Goal: Task Accomplishment & Management: Manage account settings

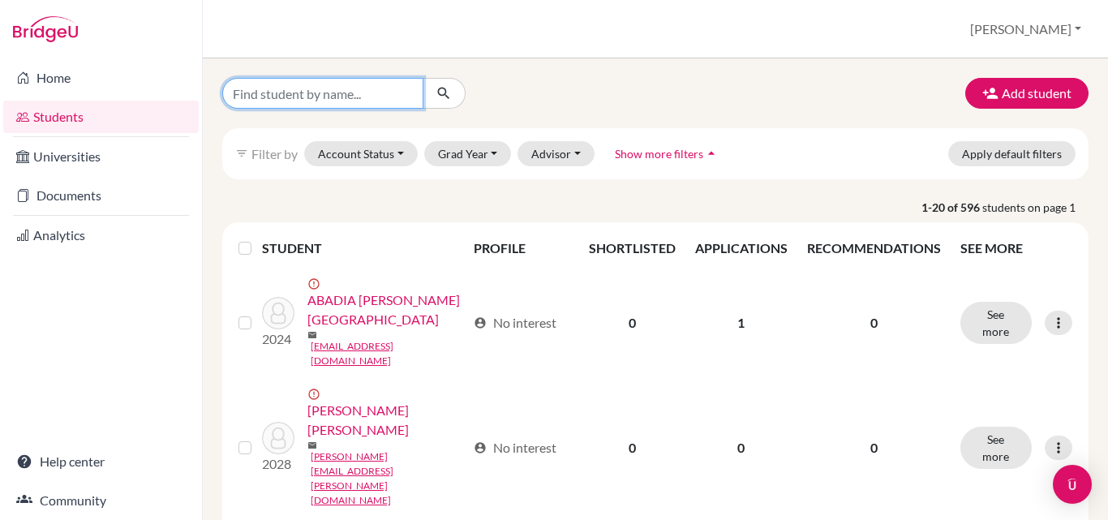
click at [291, 91] on input "Find student by name..." at bounding box center [322, 93] width 201 height 31
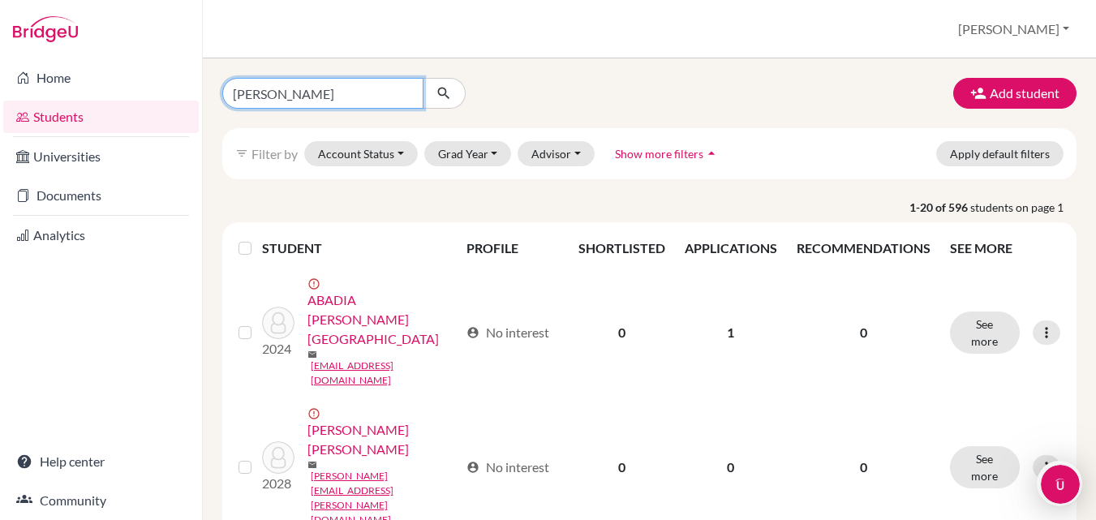
type input "valeria Gomez"
click at [447, 96] on icon "submit" at bounding box center [444, 93] width 16 height 16
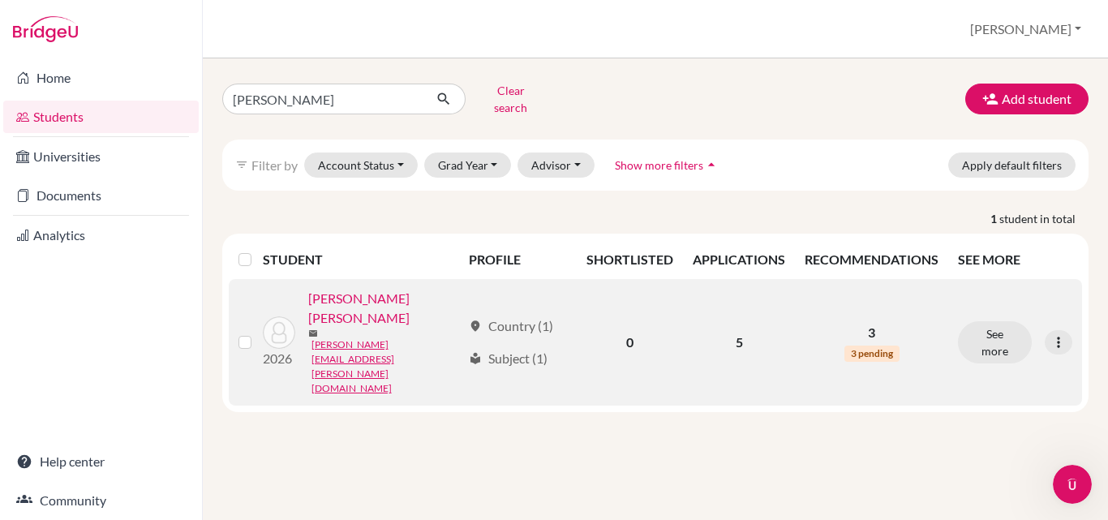
click at [397, 294] on link "[PERSON_NAME] [PERSON_NAME]" at bounding box center [384, 308] width 153 height 39
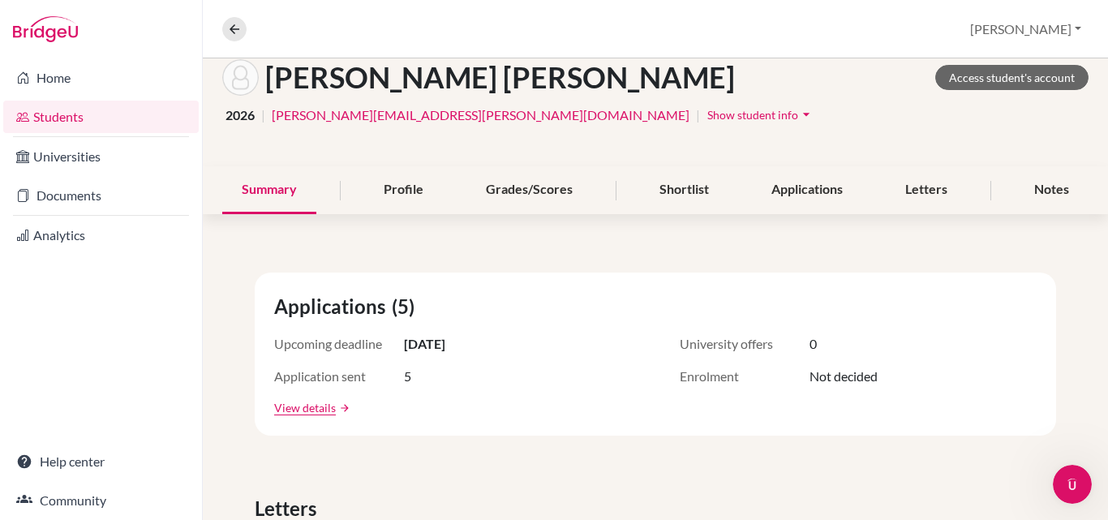
scroll to position [88, 0]
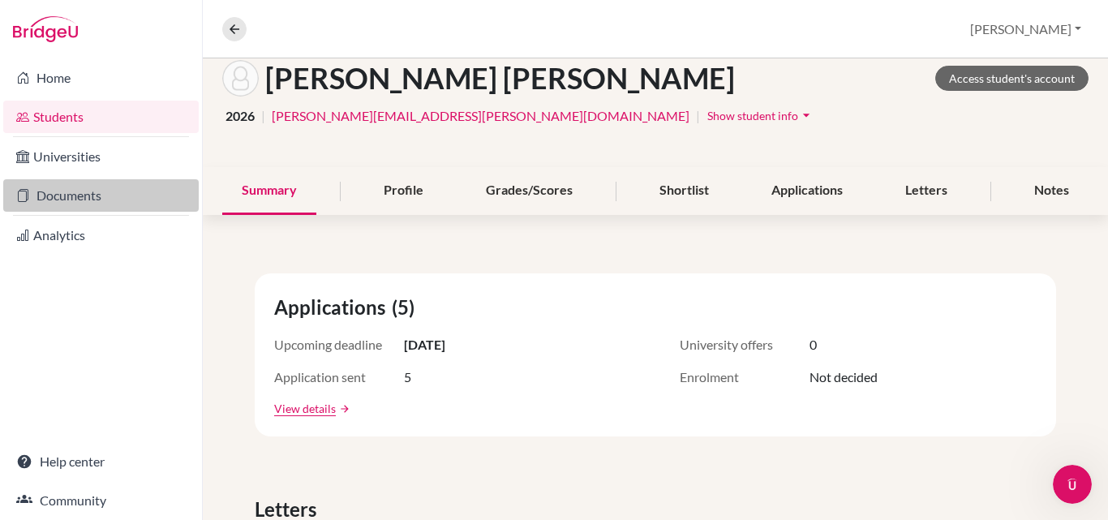
click at [45, 195] on link "Documents" at bounding box center [101, 195] width 196 height 32
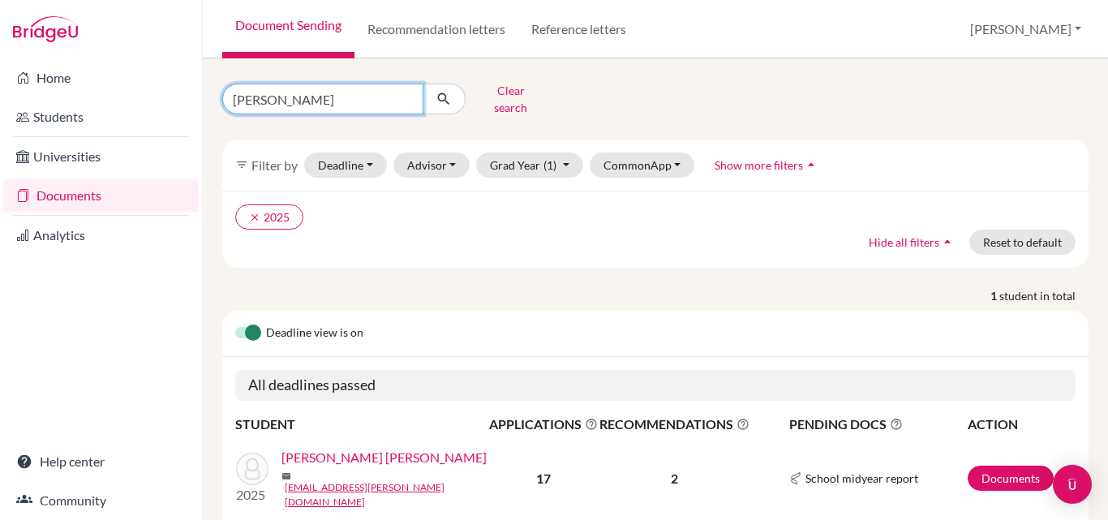
drag, startPoint x: 308, startPoint y: 96, endPoint x: 227, endPoint y: 91, distance: 81.3
click at [227, 91] on input "[PERSON_NAME]" at bounding box center [322, 99] width 201 height 31
type input "[PERSON_NAME]"
click button "submit" at bounding box center [444, 99] width 43 height 31
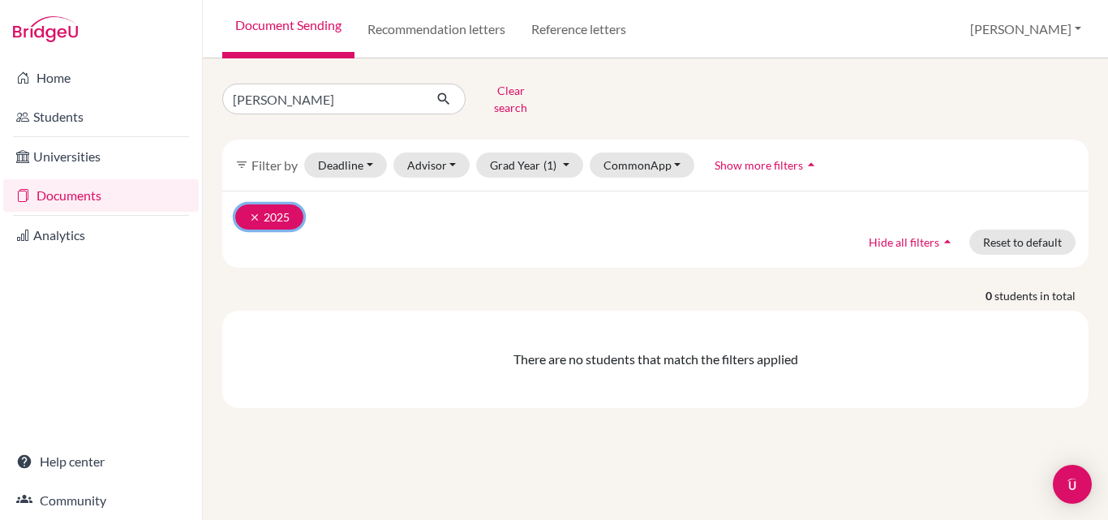
click at [247, 208] on button "clear 2025" at bounding box center [269, 216] width 68 height 25
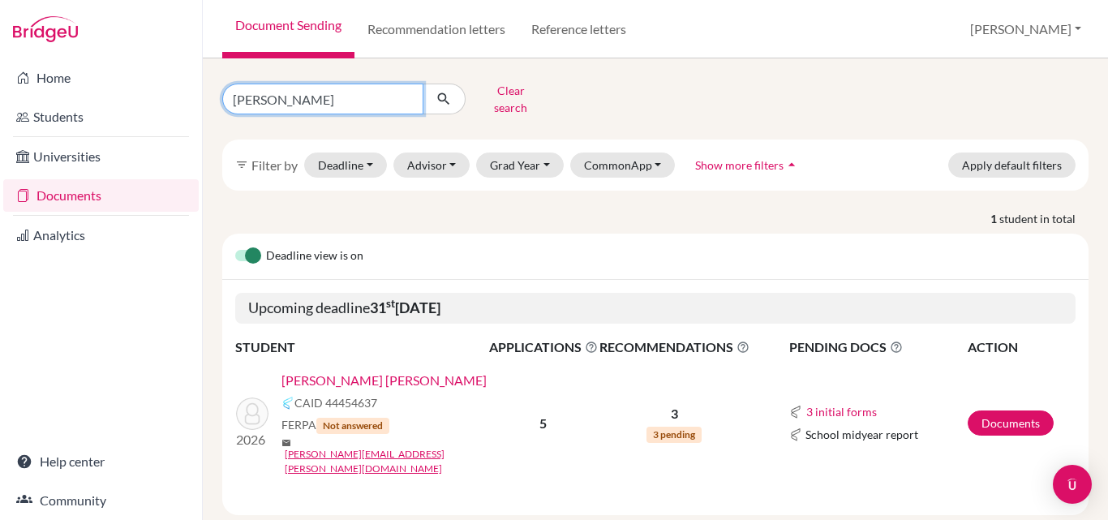
click at [377, 92] on input "[PERSON_NAME]" at bounding box center [322, 99] width 201 height 31
click button "submit" at bounding box center [444, 99] width 43 height 31
click at [380, 371] on link "[PERSON_NAME] [PERSON_NAME]" at bounding box center [384, 380] width 205 height 19
